Goal: Use online tool/utility: Utilize a website feature to perform a specific function

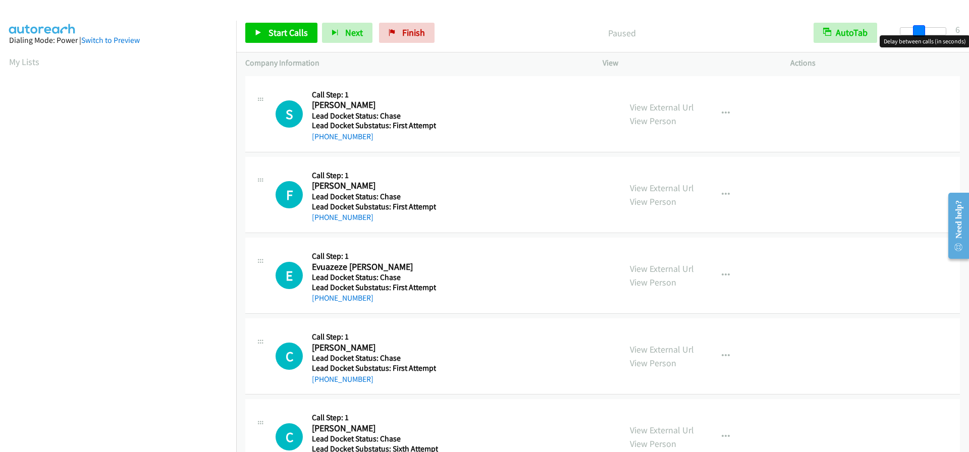
drag, startPoint x: 900, startPoint y: 32, endPoint x: 919, endPoint y: 34, distance: 19.3
click at [919, 34] on span at bounding box center [919, 31] width 12 height 12
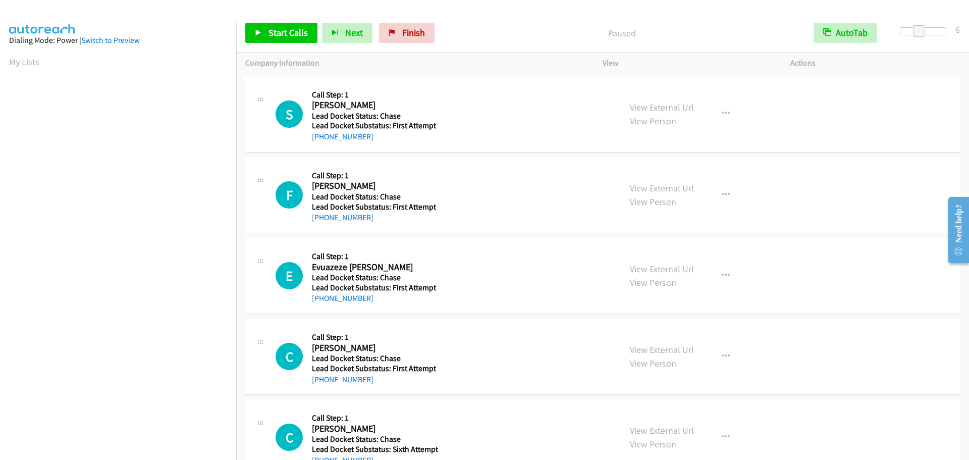
scroll to position [106, 0]
click at [294, 31] on span "Start Calls" at bounding box center [287, 33] width 39 height 12
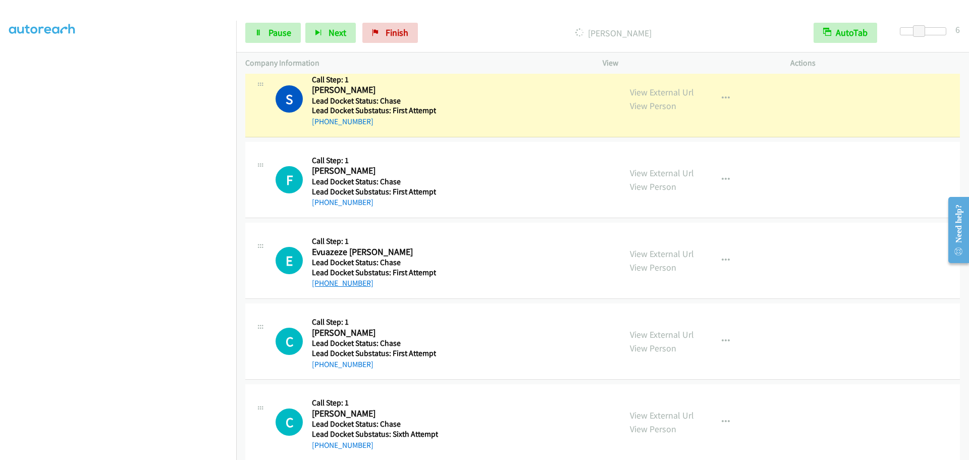
scroll to position [0, 0]
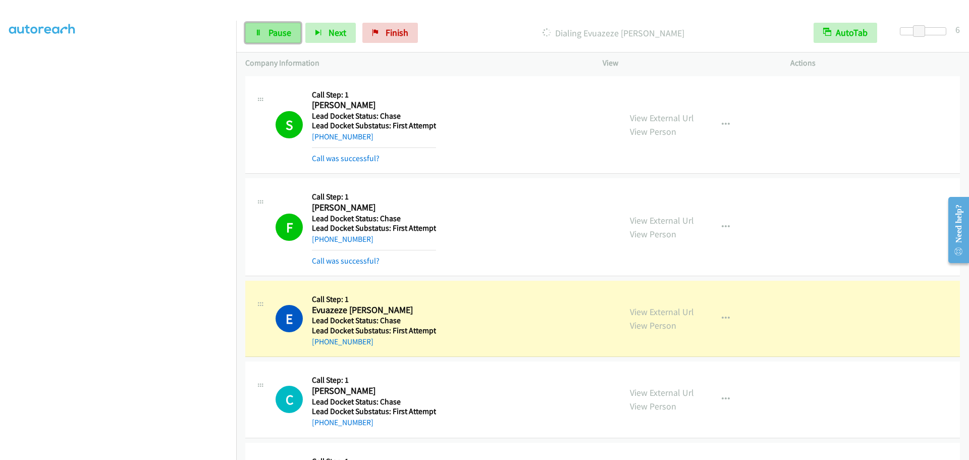
click at [266, 35] on link "Pause" at bounding box center [272, 33] width 55 height 20
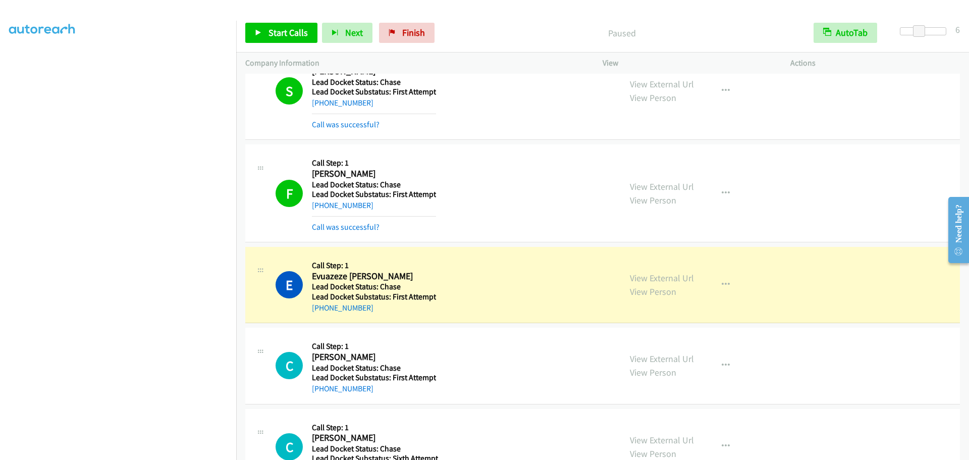
scroll to position [74, 0]
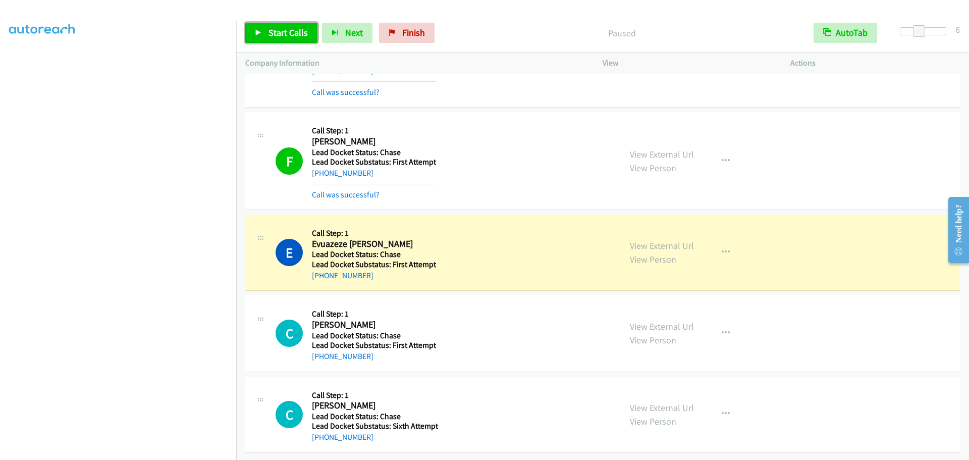
click at [271, 36] on span "Start Calls" at bounding box center [287, 33] width 39 height 12
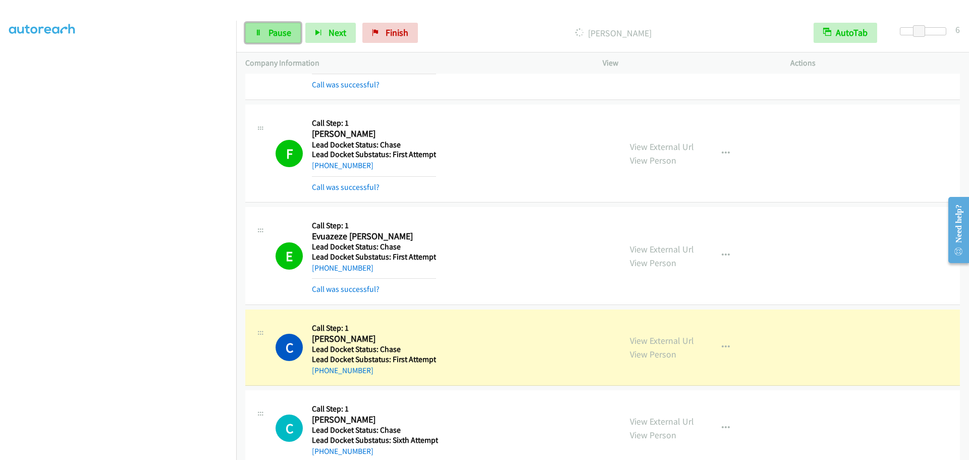
click at [287, 31] on span "Pause" at bounding box center [279, 33] width 23 height 12
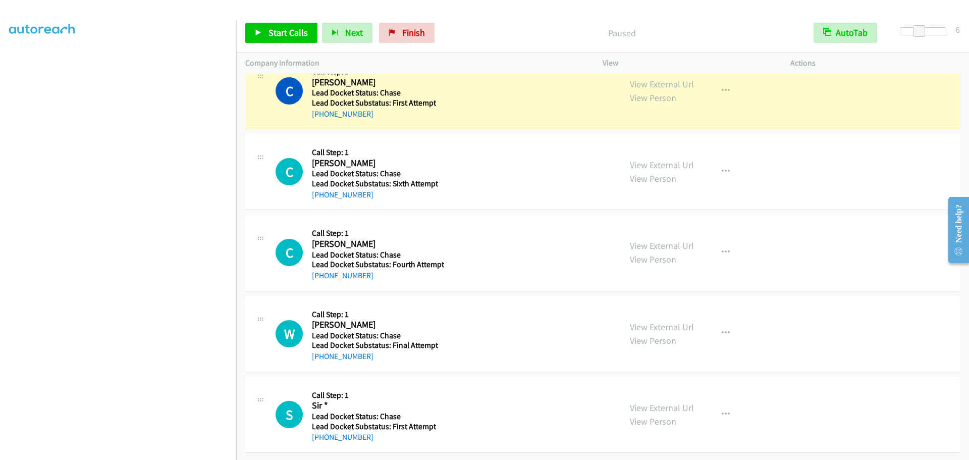
scroll to position [287, 0]
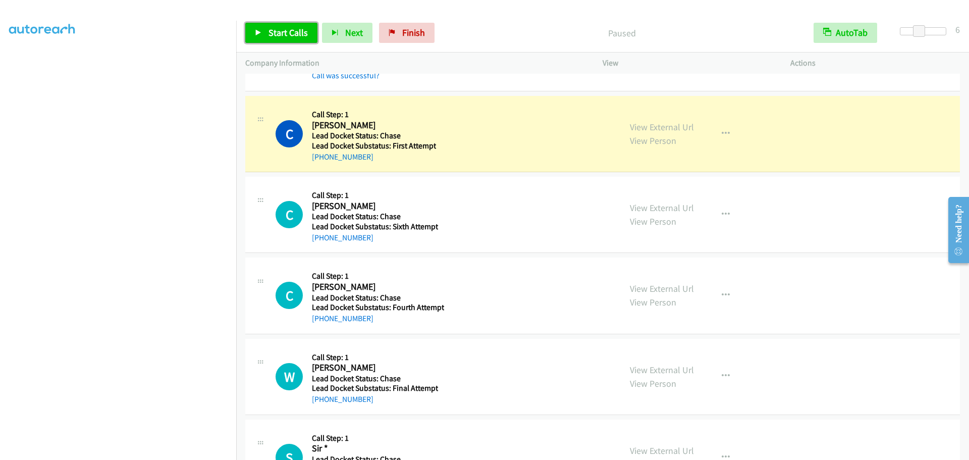
click at [289, 38] on span "Start Calls" at bounding box center [287, 33] width 39 height 12
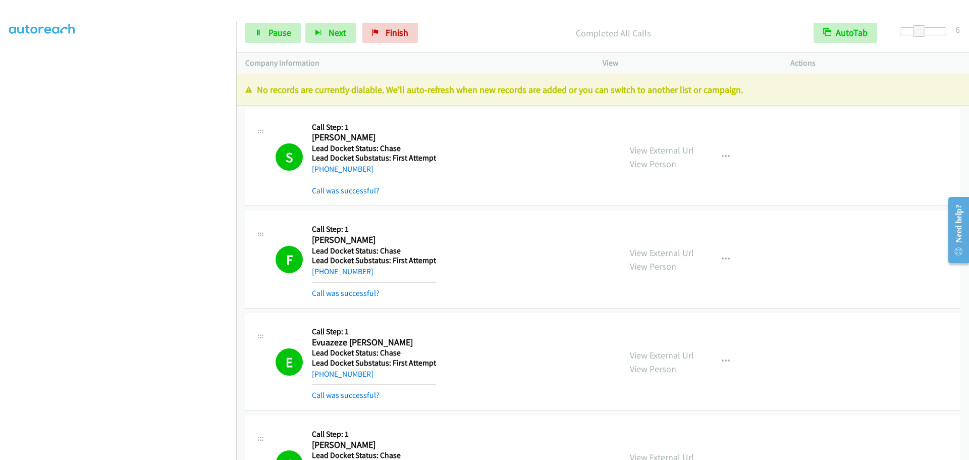
scroll to position [0, 0]
drag, startPoint x: 12, startPoint y: 64, endPoint x: 76, endPoint y: 65, distance: 64.1
click at [12, 64] on link "My Lists" at bounding box center [24, 62] width 30 height 12
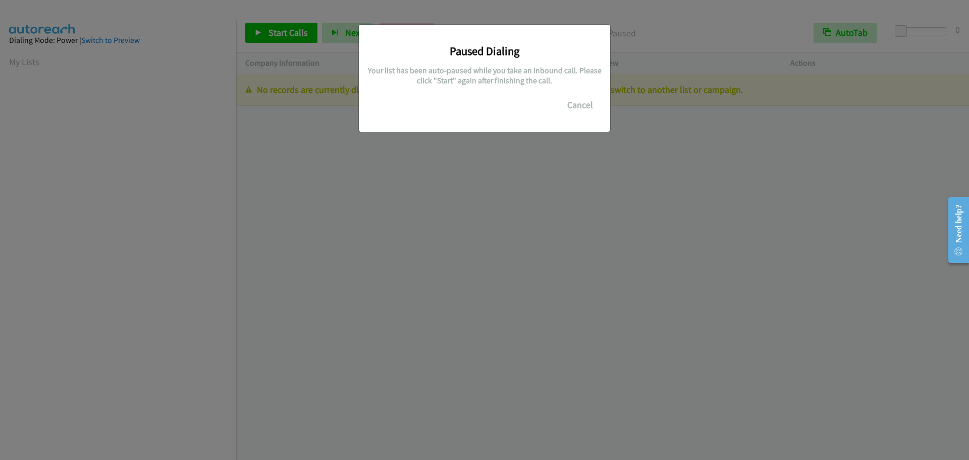
scroll to position [106, 0]
click at [577, 100] on button "Cancel" at bounding box center [579, 105] width 45 height 20
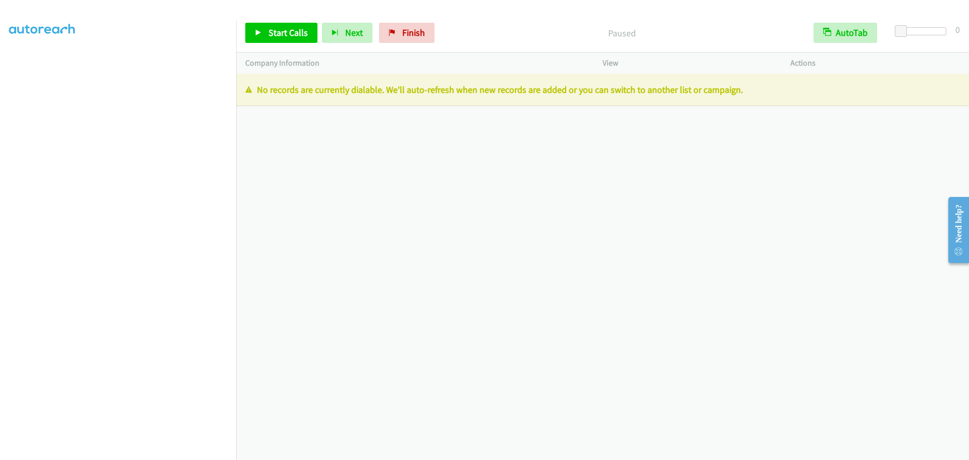
scroll to position [0, 0]
click at [34, 65] on link "My Lists" at bounding box center [24, 62] width 30 height 12
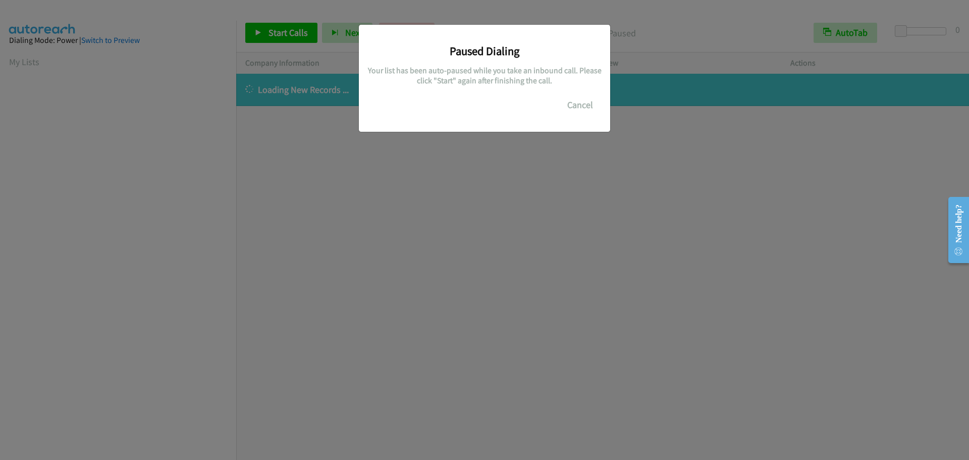
scroll to position [106, 0]
click at [582, 100] on button "Cancel" at bounding box center [579, 105] width 45 height 20
click at [570, 102] on button "Cancel" at bounding box center [579, 105] width 45 height 20
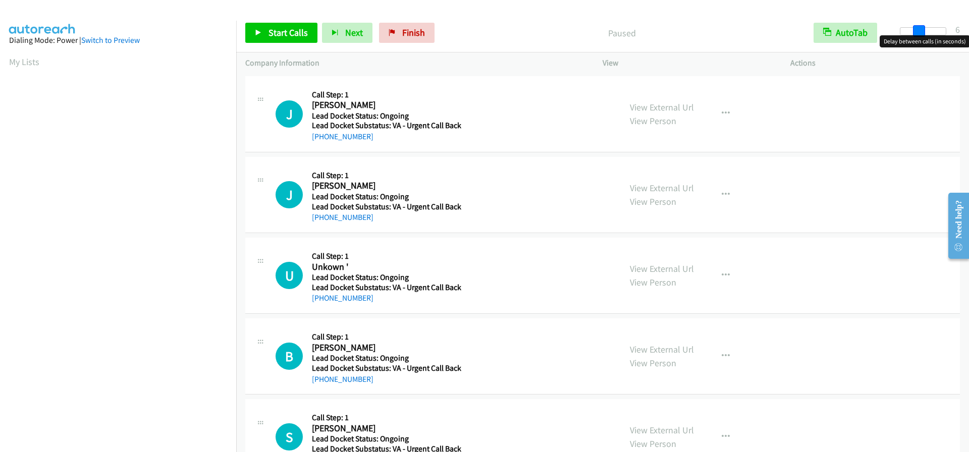
drag, startPoint x: 903, startPoint y: 32, endPoint x: 921, endPoint y: 29, distance: 18.4
click at [921, 29] on span at bounding box center [919, 31] width 12 height 12
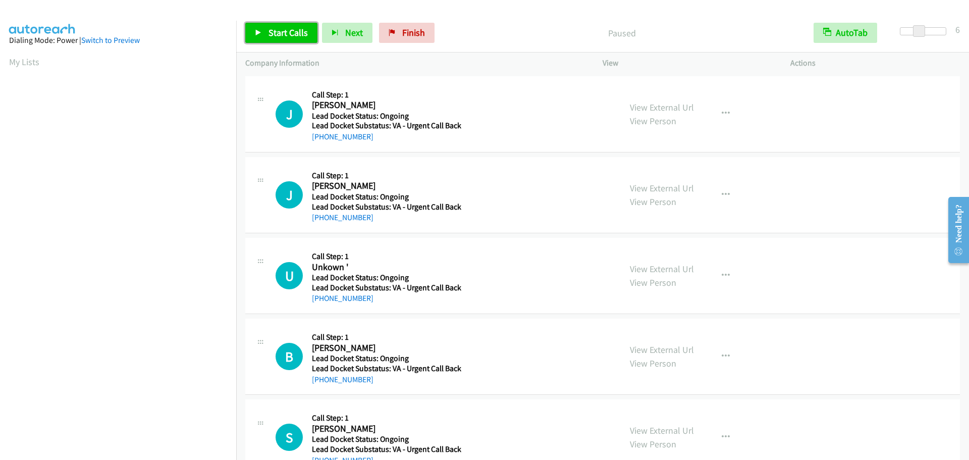
click at [290, 35] on span "Start Calls" at bounding box center [287, 33] width 39 height 12
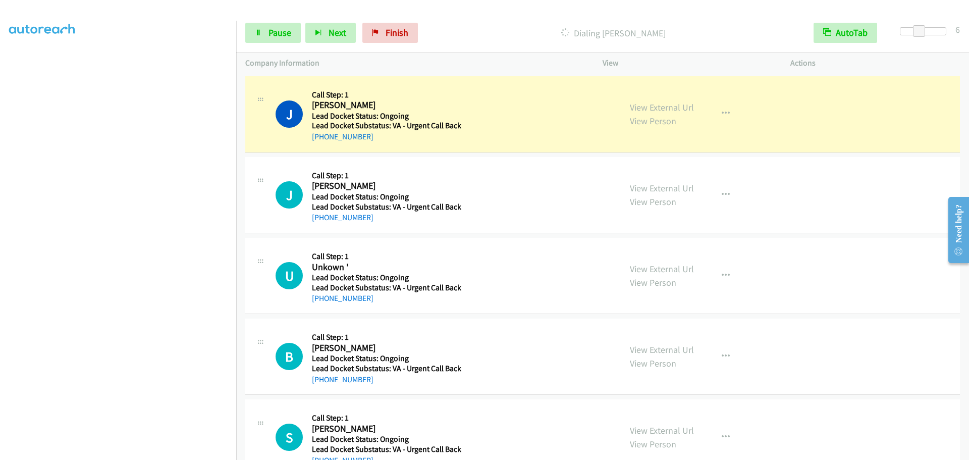
scroll to position [106, 0]
click at [271, 30] on span "Pause" at bounding box center [279, 33] width 23 height 12
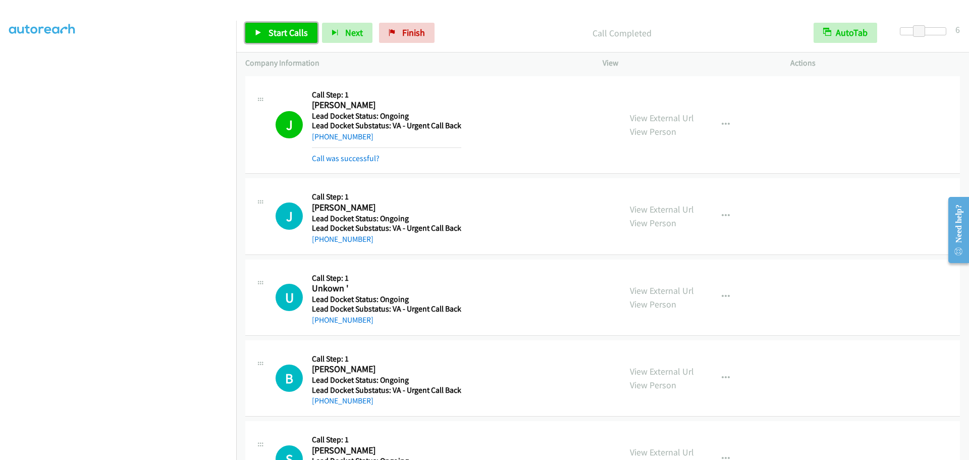
click at [289, 34] on span "Start Calls" at bounding box center [287, 33] width 39 height 12
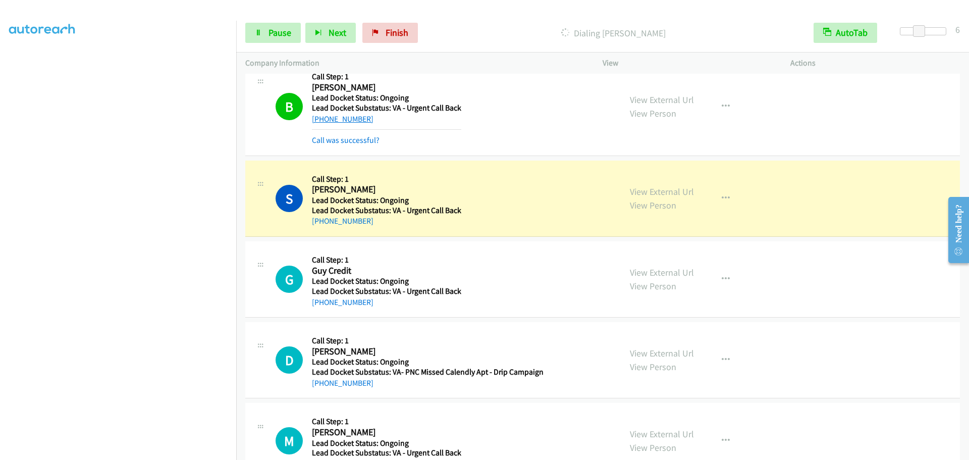
scroll to position [359, 0]
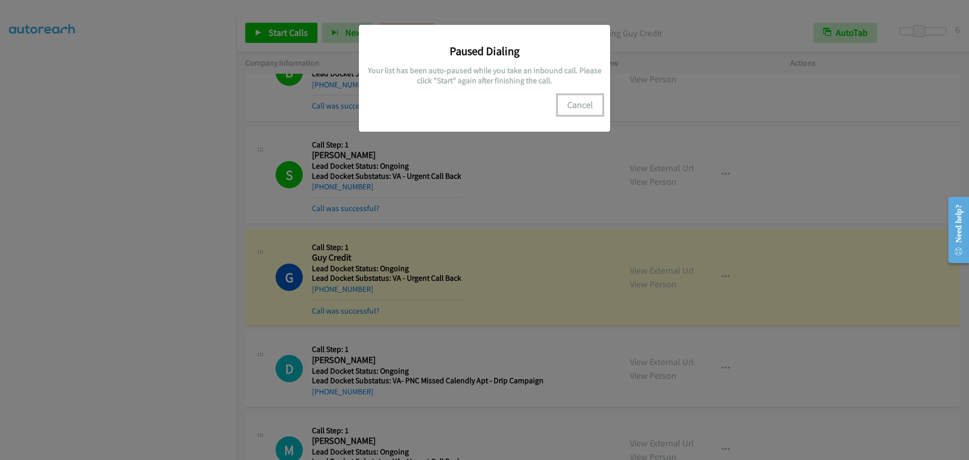
click at [574, 106] on button "Cancel" at bounding box center [579, 105] width 45 height 20
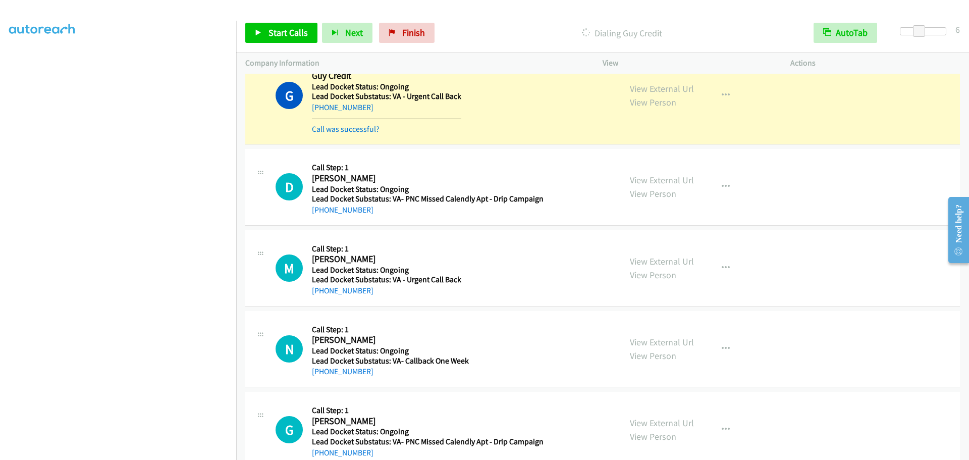
scroll to position [544, 0]
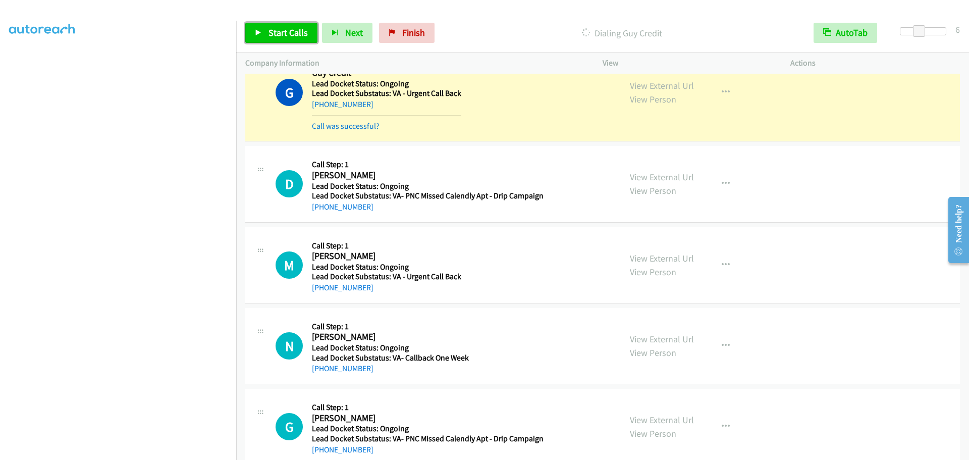
click at [280, 31] on span "Start Calls" at bounding box center [287, 33] width 39 height 12
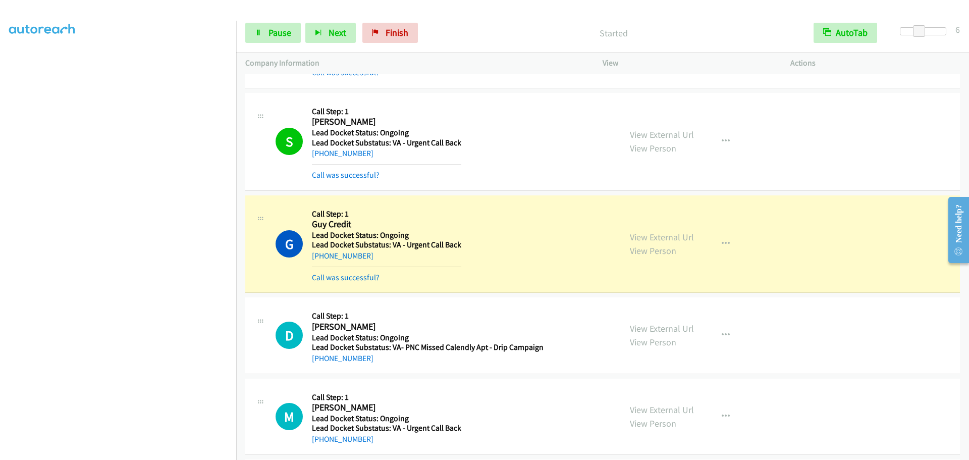
scroll to position [241, 0]
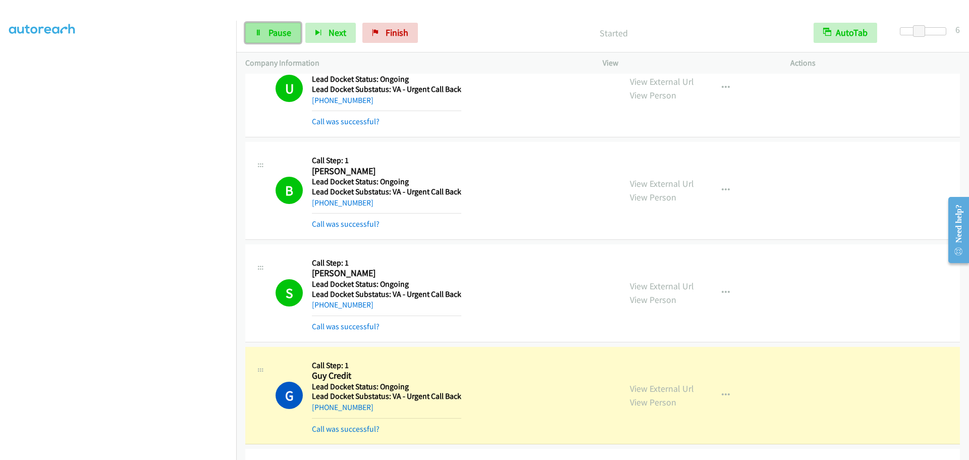
click at [282, 32] on span "Pause" at bounding box center [279, 33] width 23 height 12
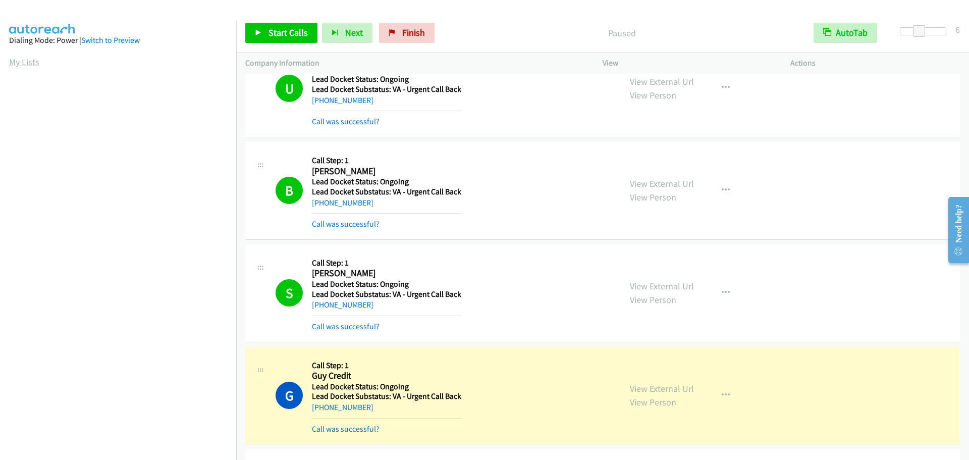
click at [36, 59] on link "My Lists" at bounding box center [24, 62] width 30 height 12
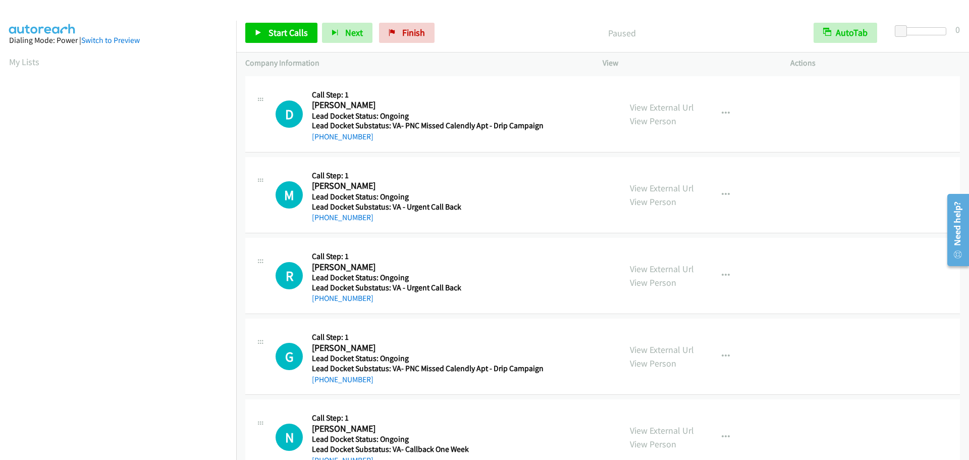
drag, startPoint x: 19, startPoint y: 61, endPoint x: 42, endPoint y: 65, distance: 23.1
click at [19, 61] on link "My Lists" at bounding box center [24, 62] width 30 height 12
click at [18, 61] on link "My Lists" at bounding box center [24, 62] width 30 height 12
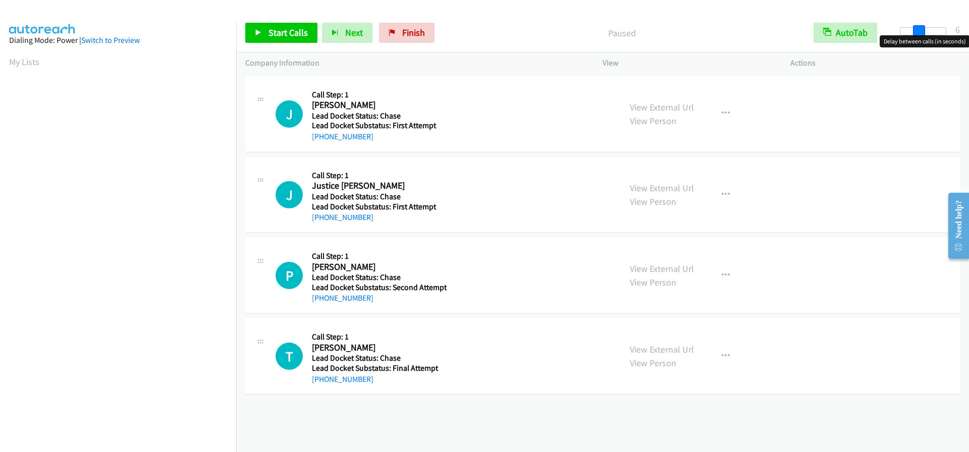
drag, startPoint x: 902, startPoint y: 30, endPoint x: 922, endPoint y: 29, distance: 19.2
click at [922, 29] on span at bounding box center [919, 31] width 12 height 12
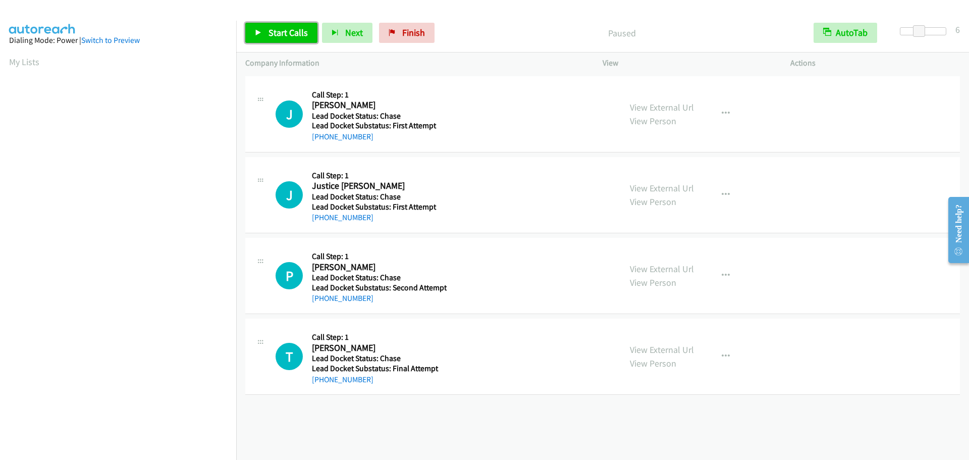
click at [271, 31] on span "Start Calls" at bounding box center [287, 33] width 39 height 12
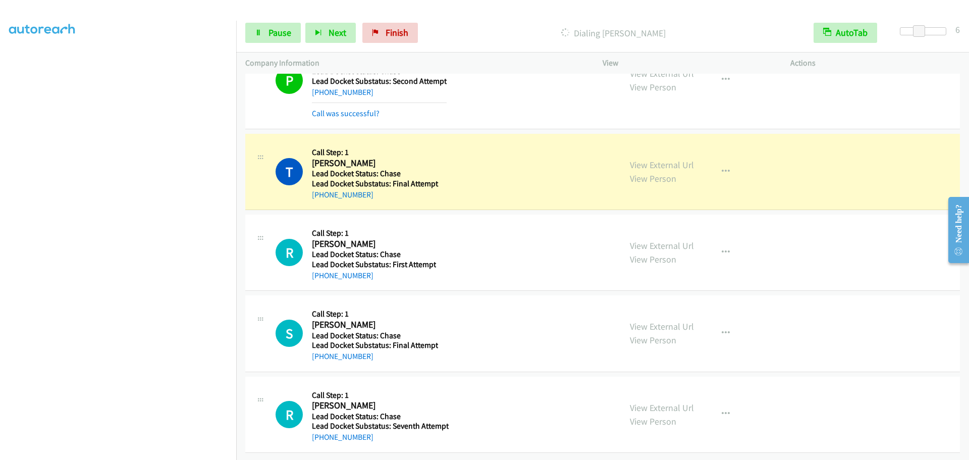
scroll to position [257, 0]
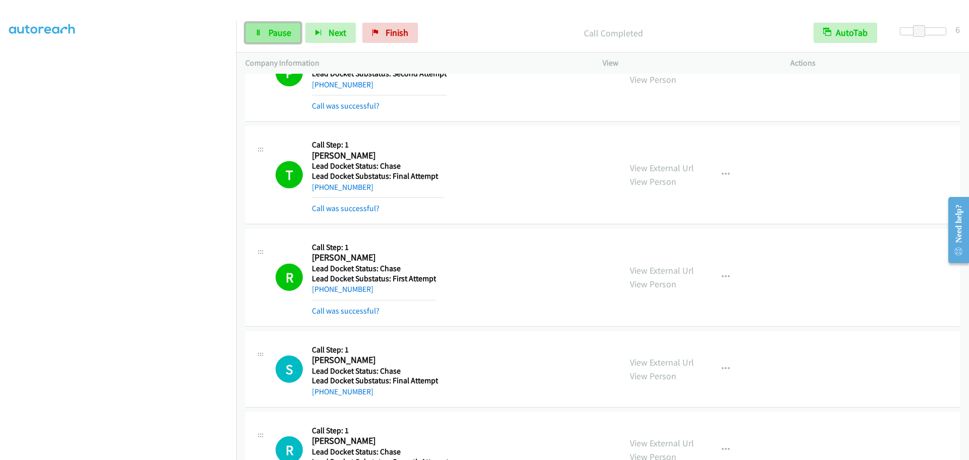
click at [261, 32] on icon at bounding box center [258, 33] width 7 height 7
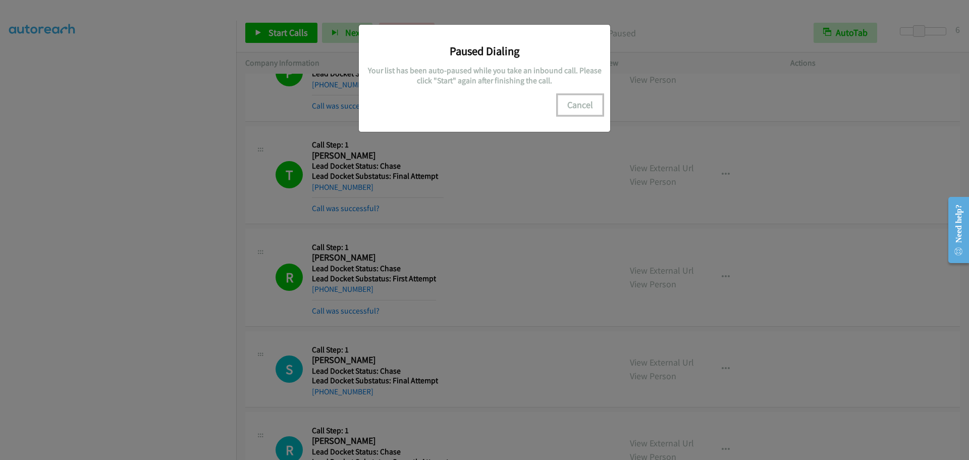
click at [575, 105] on button "Cancel" at bounding box center [579, 105] width 45 height 20
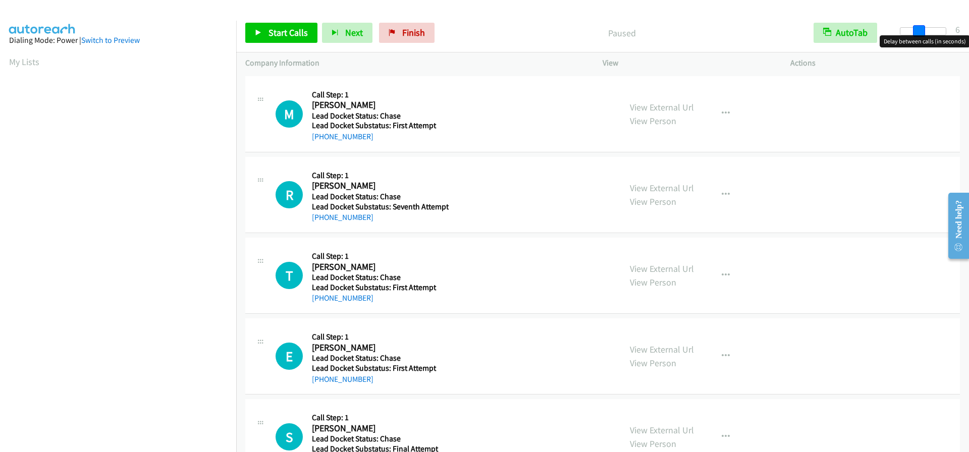
drag, startPoint x: 897, startPoint y: 31, endPoint x: 916, endPoint y: 30, distance: 18.2
click at [916, 30] on span at bounding box center [919, 31] width 12 height 12
drag, startPoint x: 276, startPoint y: 36, endPoint x: 314, endPoint y: 1, distance: 52.1
click at [276, 36] on span "Start Calls" at bounding box center [287, 33] width 39 height 12
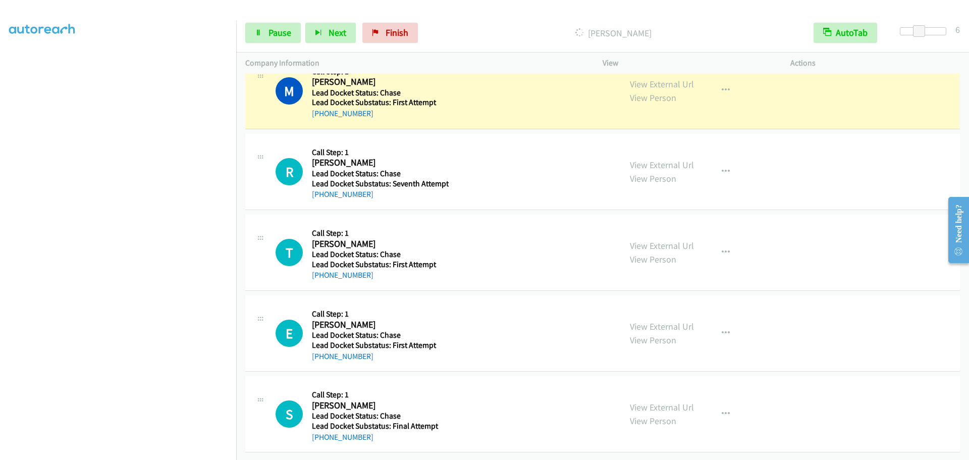
scroll to position [106, 0]
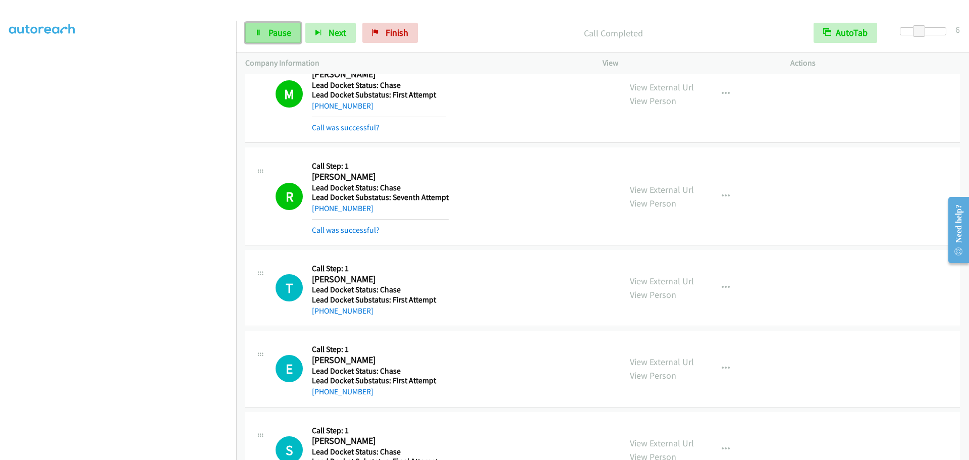
click at [261, 41] on link "Pause" at bounding box center [272, 33] width 55 height 20
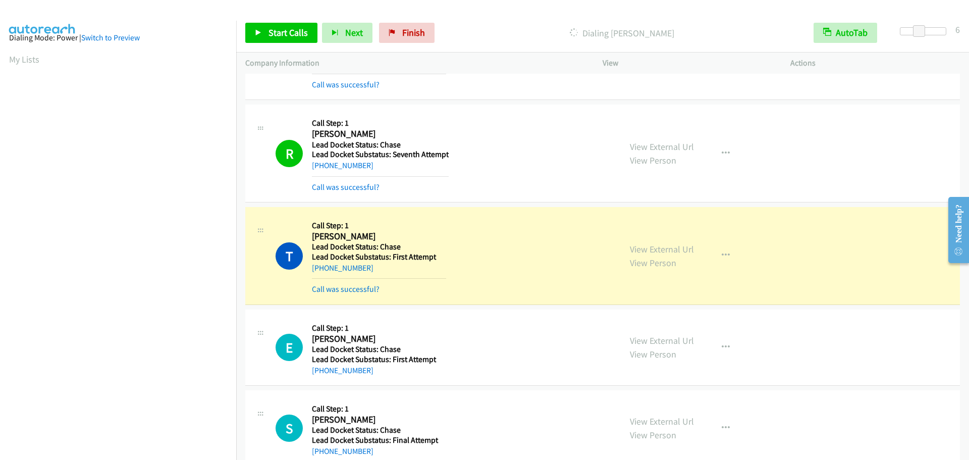
scroll to position [0, 0]
click at [33, 64] on link "My Lists" at bounding box center [24, 62] width 30 height 12
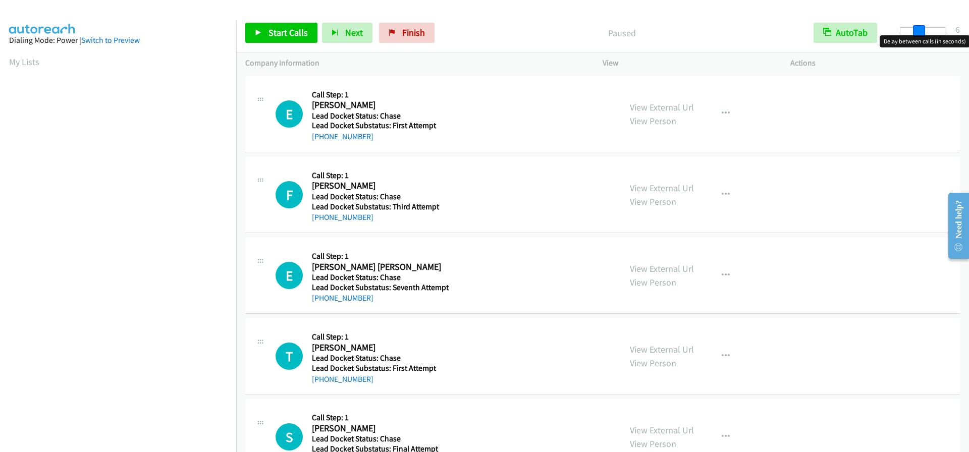
drag, startPoint x: 896, startPoint y: 31, endPoint x: 915, endPoint y: 28, distance: 18.9
click at [915, 28] on span at bounding box center [919, 31] width 12 height 12
click at [281, 35] on span "Start Calls" at bounding box center [287, 33] width 39 height 12
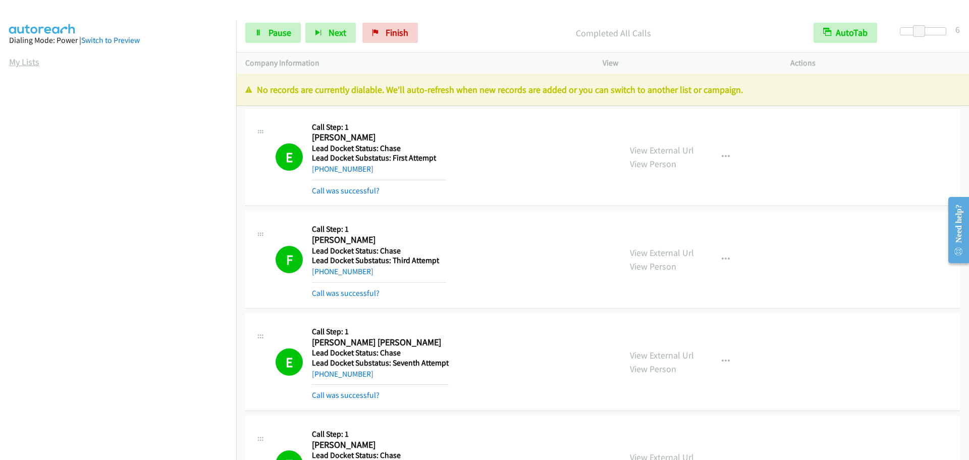
click at [13, 48] on body "Start Calls Pause Next Finish Completed All Calls AutoTab AutoTab 6 Company Inf…" at bounding box center [484, 24] width 969 height 48
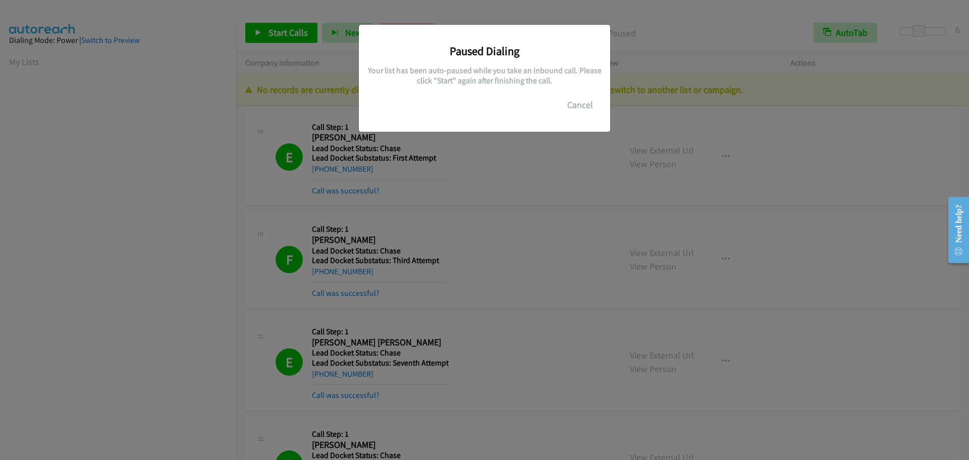
scroll to position [106, 0]
click at [589, 108] on button "Cancel" at bounding box center [579, 105] width 45 height 20
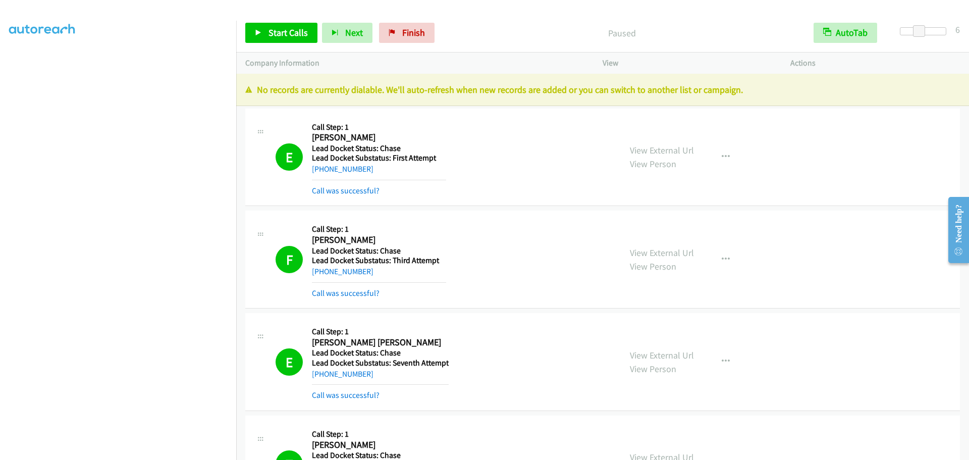
scroll to position [0, 0]
drag, startPoint x: 23, startPoint y: 63, endPoint x: 75, endPoint y: 65, distance: 52.0
click at [23, 63] on link "My Lists" at bounding box center [24, 62] width 30 height 12
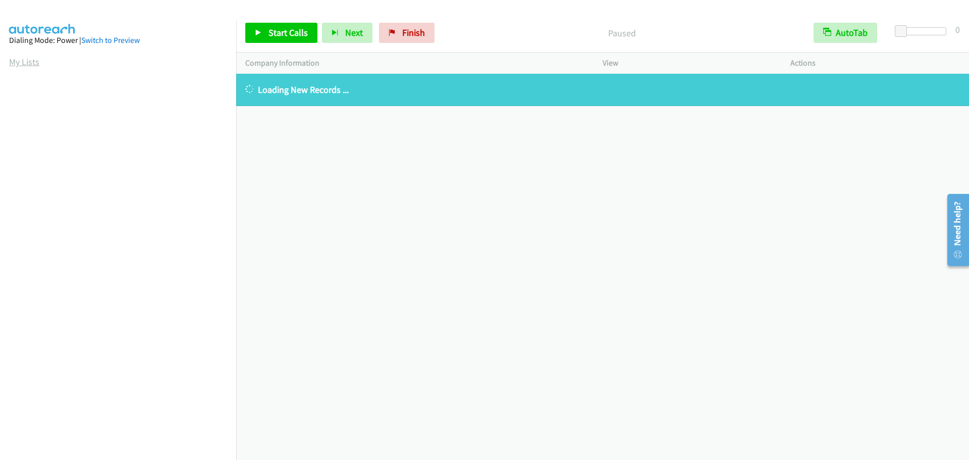
click at [23, 61] on link "My Lists" at bounding box center [24, 62] width 30 height 12
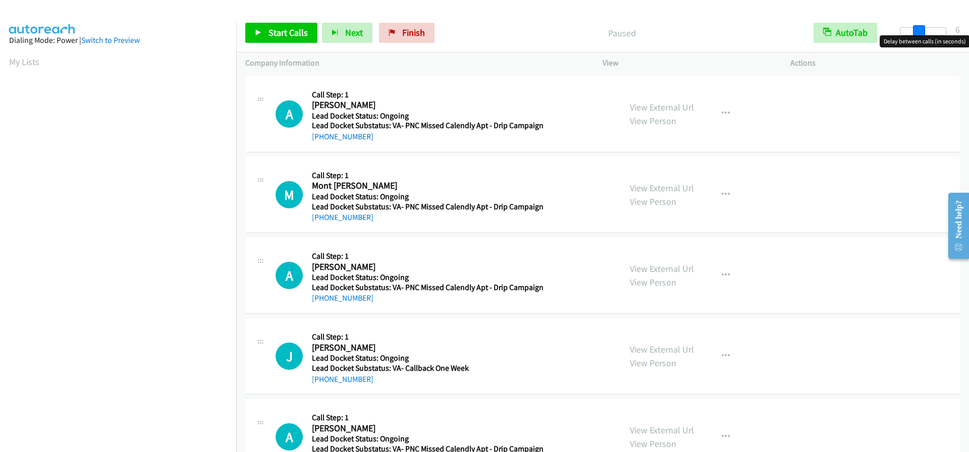
drag, startPoint x: 899, startPoint y: 33, endPoint x: 918, endPoint y: 33, distance: 19.2
click at [918, 33] on span at bounding box center [919, 31] width 12 height 12
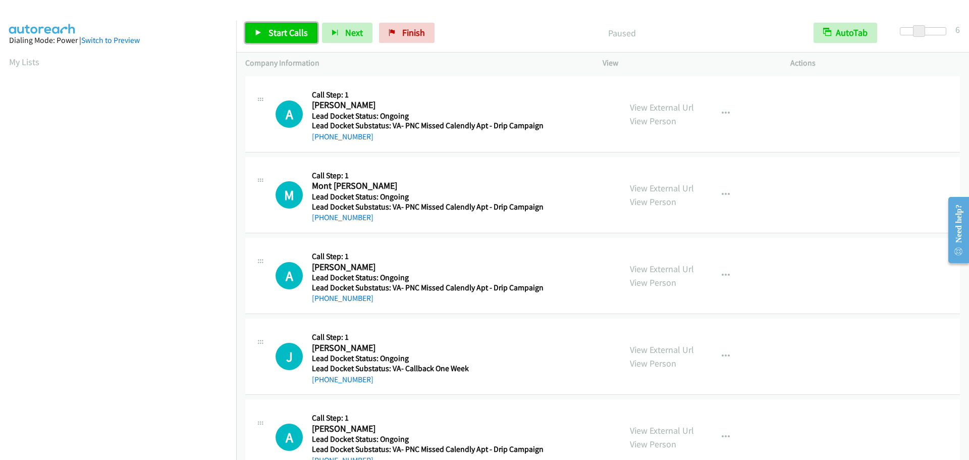
click at [291, 34] on span "Start Calls" at bounding box center [287, 33] width 39 height 12
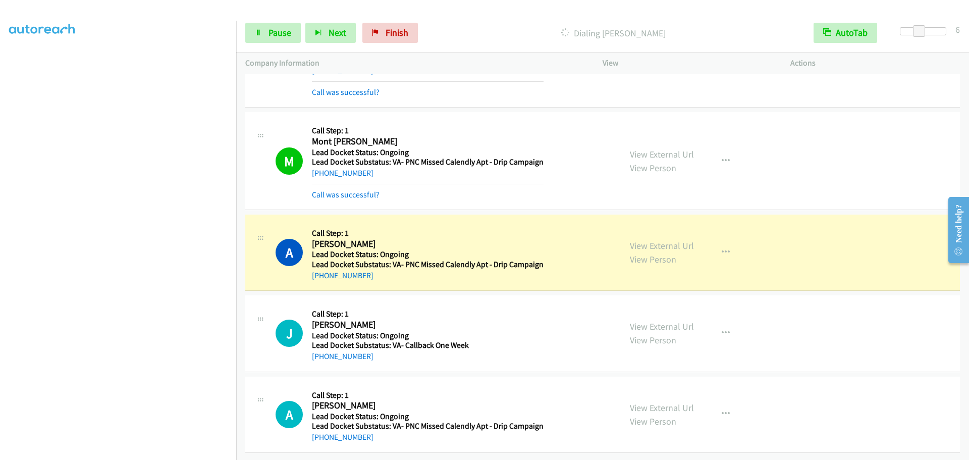
scroll to position [74, 0]
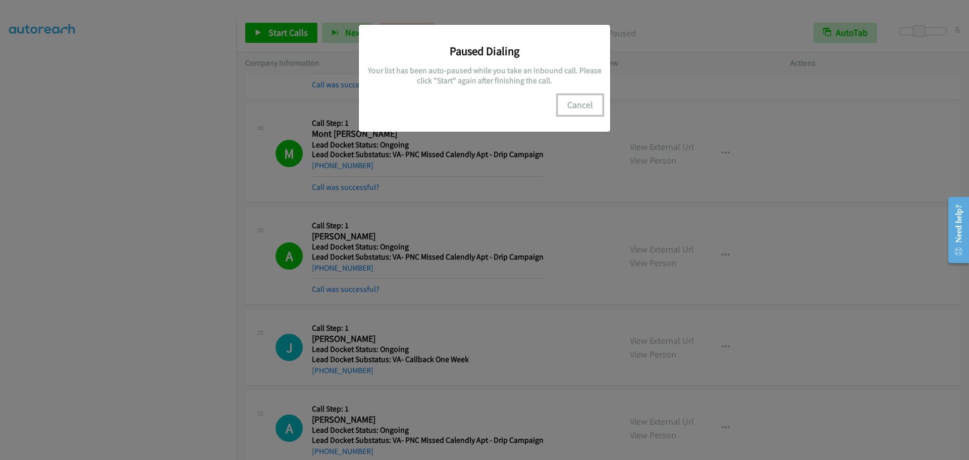
click at [581, 104] on button "Cancel" at bounding box center [579, 105] width 45 height 20
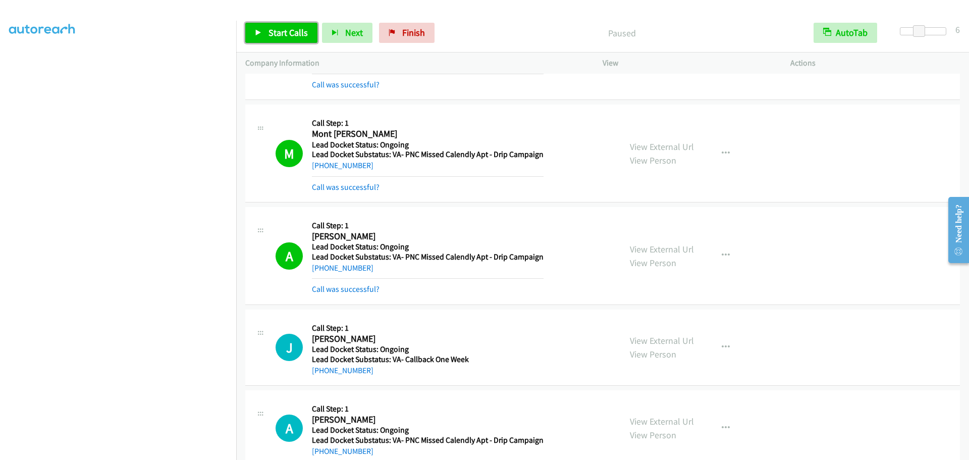
click at [268, 33] on span "Start Calls" at bounding box center [287, 33] width 39 height 12
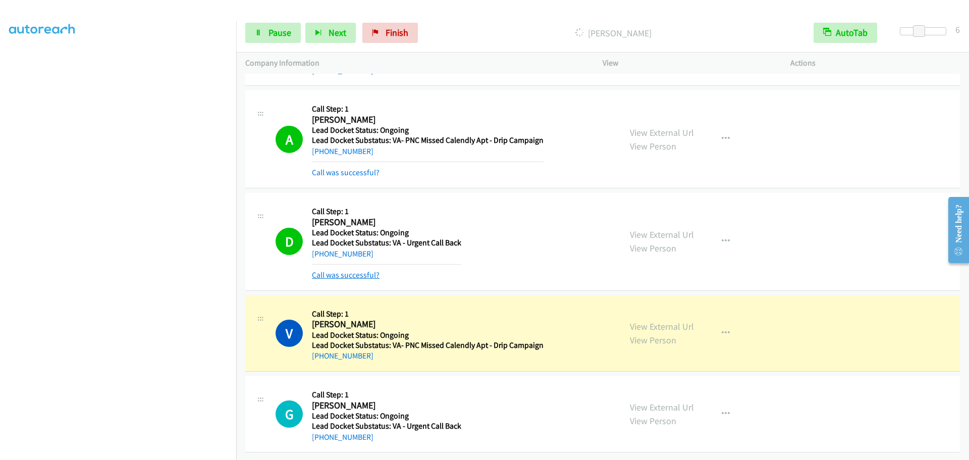
scroll to position [381, 0]
